Goal: Task Accomplishment & Management: Manage account settings

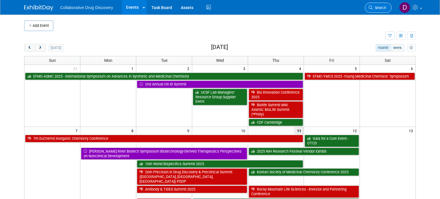
click at [373, 7] on icon at bounding box center [371, 8] width 4 height 4
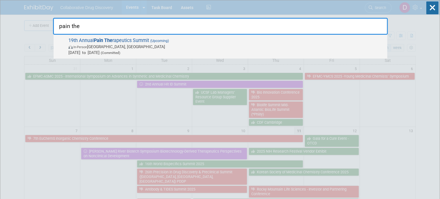
type input "pain the"
click at [156, 45] on span "In-Person San Diego, CA" at bounding box center [226, 47] width 316 height 6
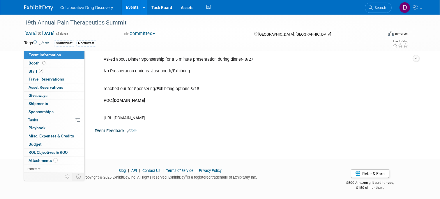
scroll to position [41, 0]
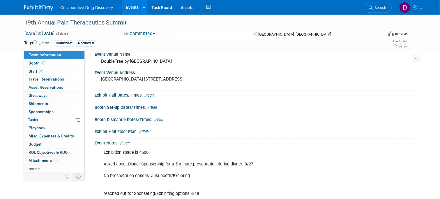
click at [131, 145] on div "Exhibition space is 4500 Asked about Dinner Sponsership for a 5 minute presenta…" at bounding box center [255, 146] width 314 height 3
click at [126, 144] on link "Edit" at bounding box center [125, 143] width 10 height 4
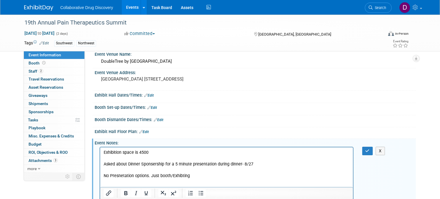
scroll to position [0, 0]
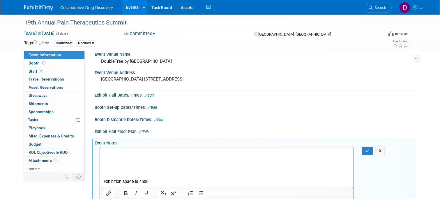
click at [112, 152] on p "Rich Text Area. Press ALT-0 for help." at bounding box center [226, 152] width 246 height 6
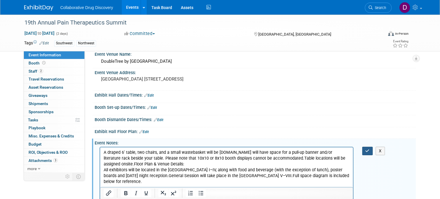
click at [370, 149] on button "button" at bounding box center [367, 151] width 11 height 8
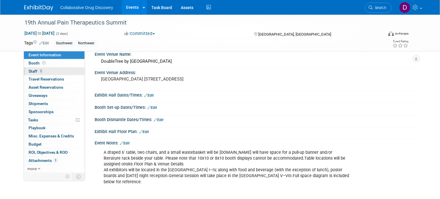
click at [55, 73] on link "2 Staff 2" at bounding box center [54, 71] width 61 height 8
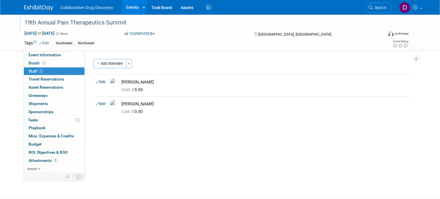
click at [58, 22] on div "19th Annual Pain Therapeutics Summit" at bounding box center [199, 22] width 354 height 10
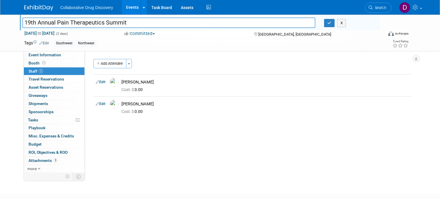
drag, startPoint x: 58, startPoint y: 22, endPoint x: 46, endPoint y: 1, distance: 24.3
click at [58, 22] on input "19th Annual Pain Therapeutics Summit" at bounding box center [168, 22] width 293 height 10
click at [255, 45] on div "[GEOGRAPHIC_DATA]" at bounding box center [198, 43] width 289 height 6
click at [326, 22] on button "button" at bounding box center [329, 23] width 10 height 8
